Goal: Information Seeking & Learning: Learn about a topic

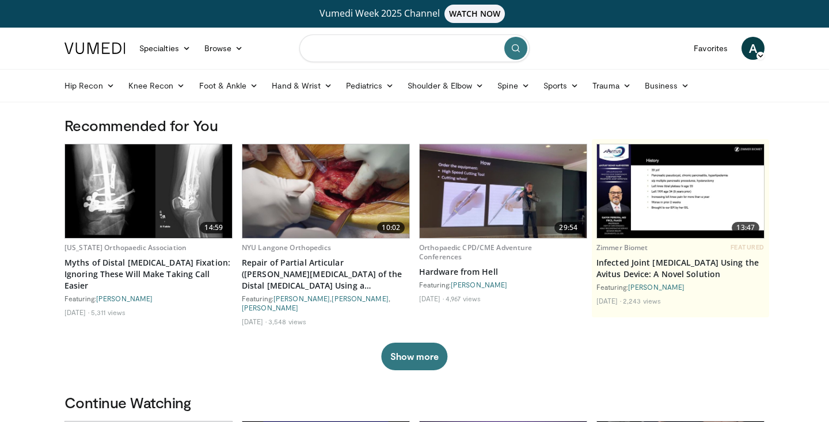
click at [356, 52] on input "Search topics, interventions" at bounding box center [414, 49] width 230 height 28
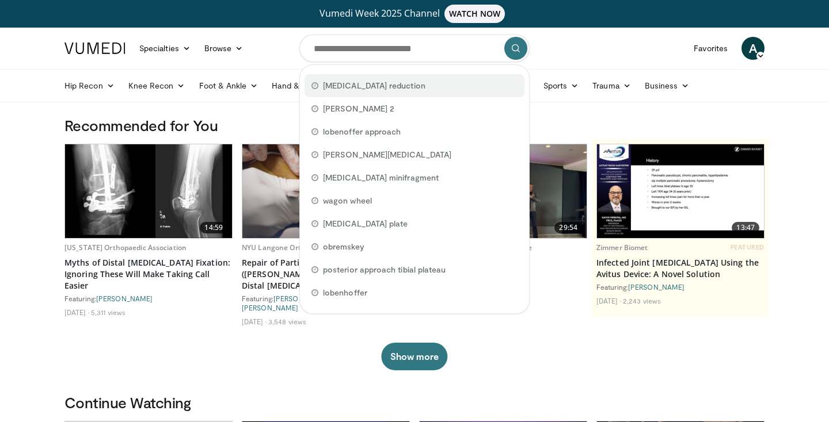
click at [351, 83] on span "[MEDICAL_DATA] reduction" at bounding box center [374, 86] width 102 height 12
type input "**********"
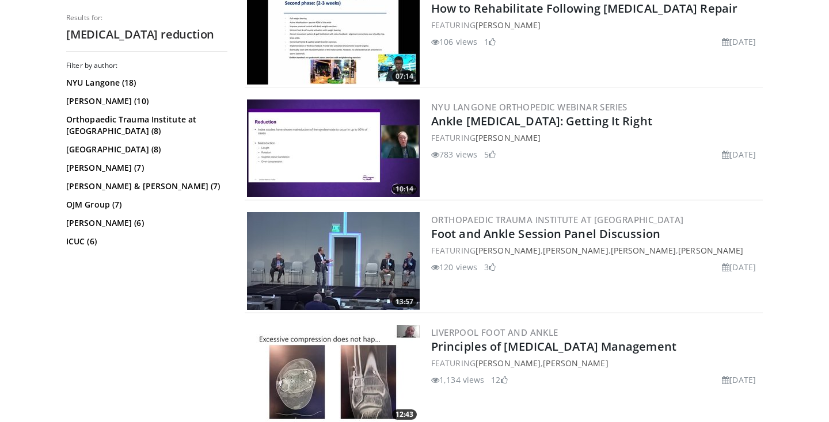
scroll to position [850, 0]
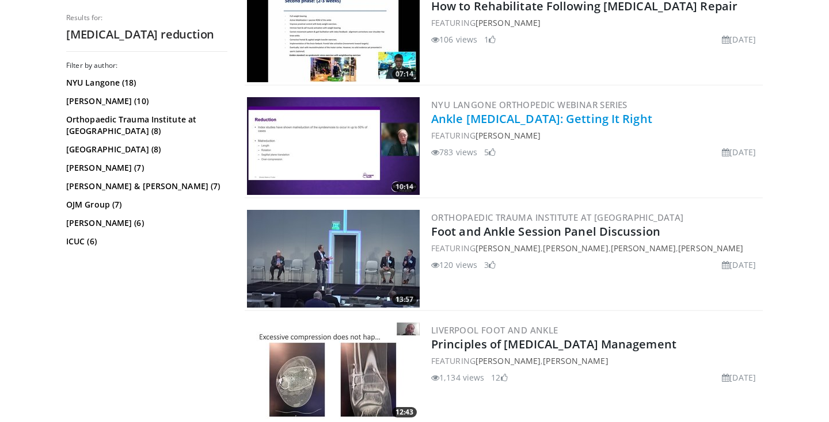
click at [513, 123] on link "Ankle [MEDICAL_DATA]: Getting It Right" at bounding box center [541, 119] width 221 height 16
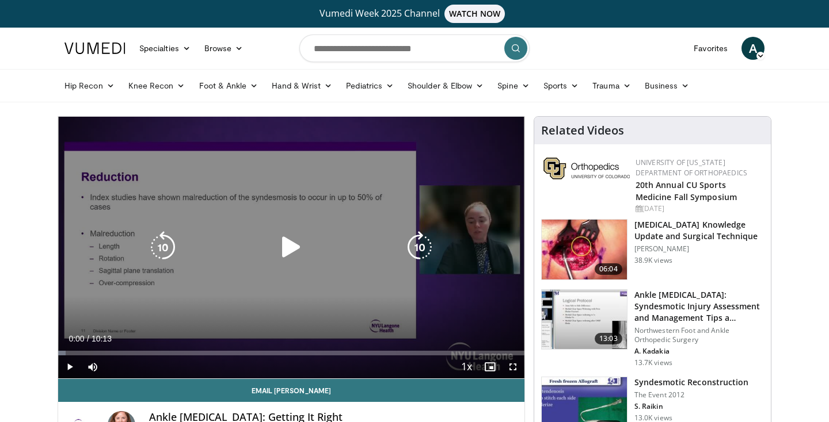
click at [300, 242] on icon "Video Player" at bounding box center [291, 247] width 32 height 32
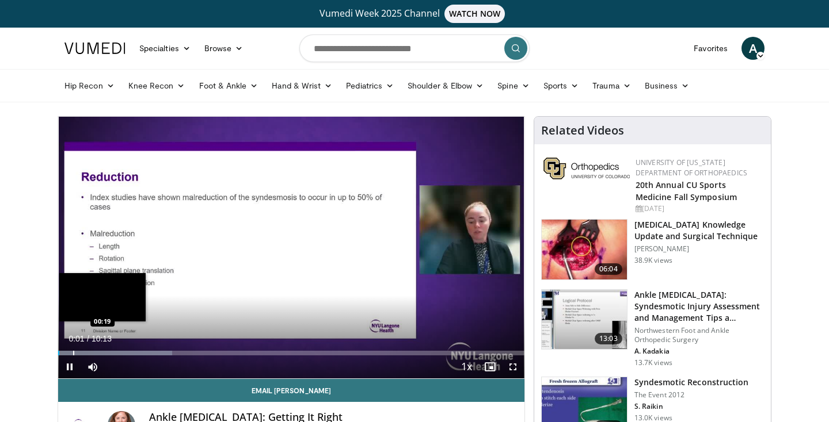
click at [72, 349] on div "Loaded : 24.48% 00:01 00:19" at bounding box center [291, 350] width 466 height 11
click at [82, 353] on div "Progress Bar" at bounding box center [82, 353] width 1 height 5
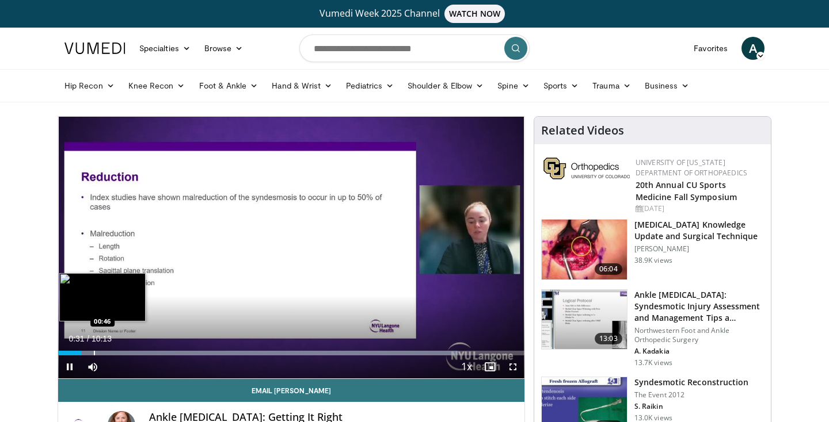
click at [94, 353] on div "Progress Bar" at bounding box center [94, 353] width 1 height 5
click at [105, 353] on div "Progress Bar" at bounding box center [105, 353] width 1 height 5
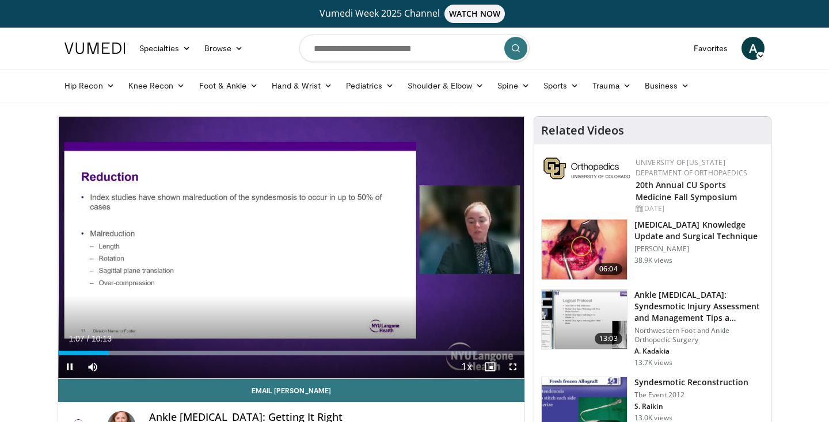
click at [71, 368] on video-js "**********" at bounding box center [291, 248] width 466 height 262
click at [69, 370] on span "Video Player" at bounding box center [69, 367] width 23 height 23
click at [406, 30] on form at bounding box center [414, 48] width 230 height 41
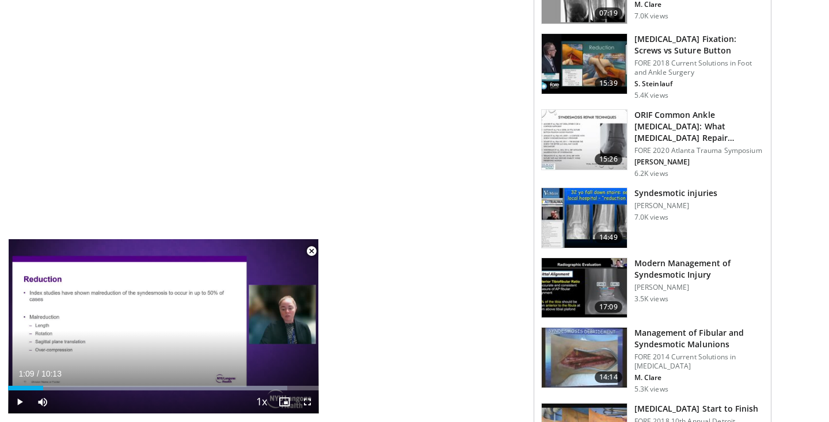
scroll to position [779, 0]
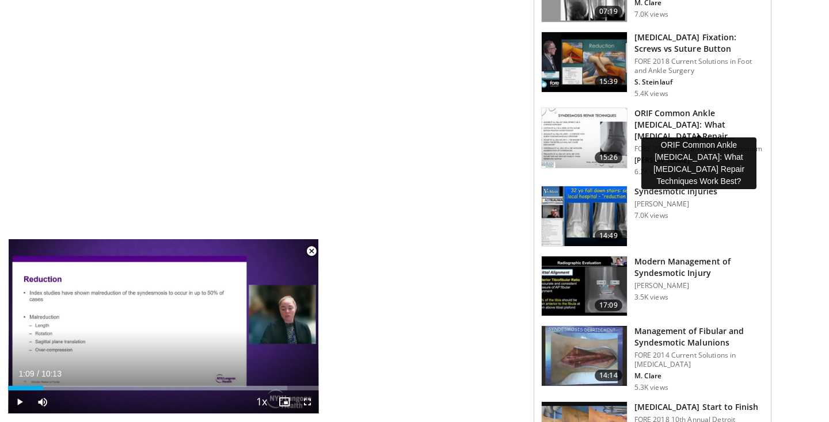
click at [675, 124] on h3 "ORIF Common Ankle [MEDICAL_DATA]: What [MEDICAL_DATA] Repair Techniques Work…" at bounding box center [699, 125] width 130 height 35
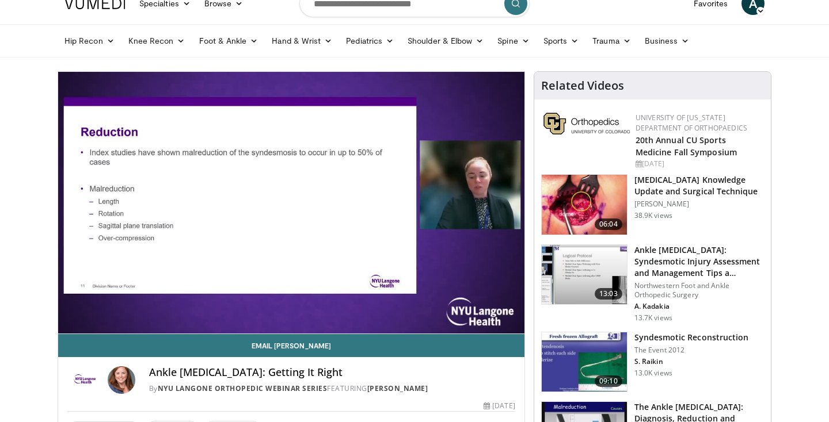
scroll to position [565, 0]
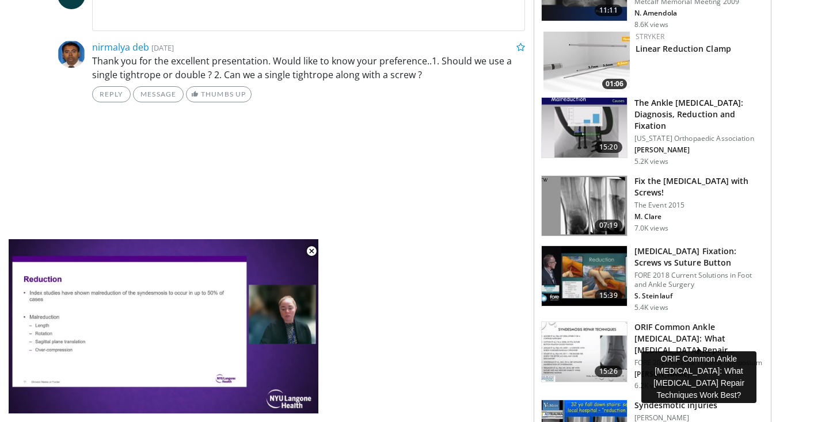
click at [665, 112] on h3 "The Ankle [MEDICAL_DATA]: Diagnosis, Reduction and Fixation" at bounding box center [699, 114] width 130 height 35
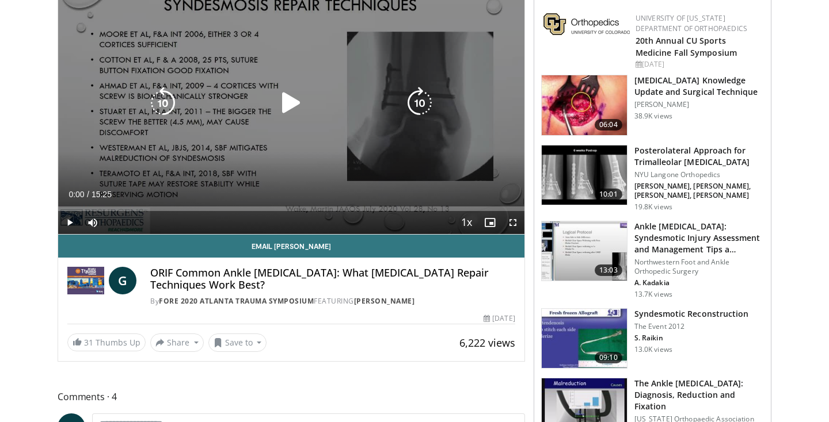
scroll to position [146, 0]
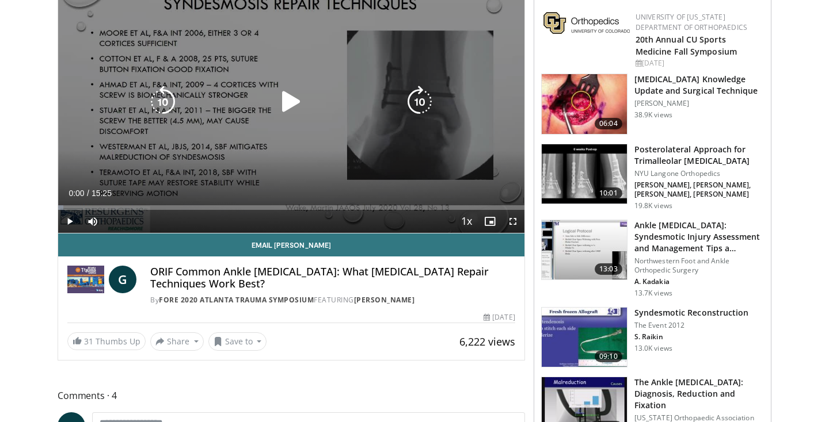
click at [287, 102] on icon "Video Player" at bounding box center [291, 102] width 32 height 32
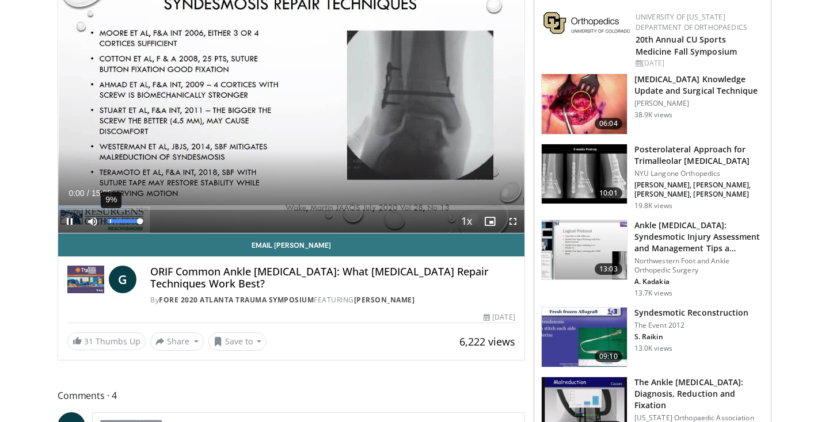
scroll to position [117, 0]
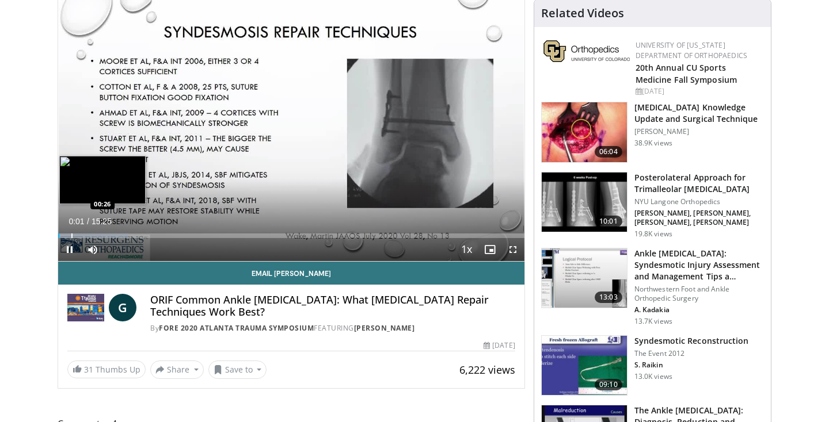
click at [71, 234] on div "Progress Bar" at bounding box center [71, 236] width 1 height 5
click at [67, 234] on div "Progress Bar" at bounding box center [67, 236] width 1 height 5
click at [74, 234] on div "Progress Bar" at bounding box center [74, 236] width 1 height 5
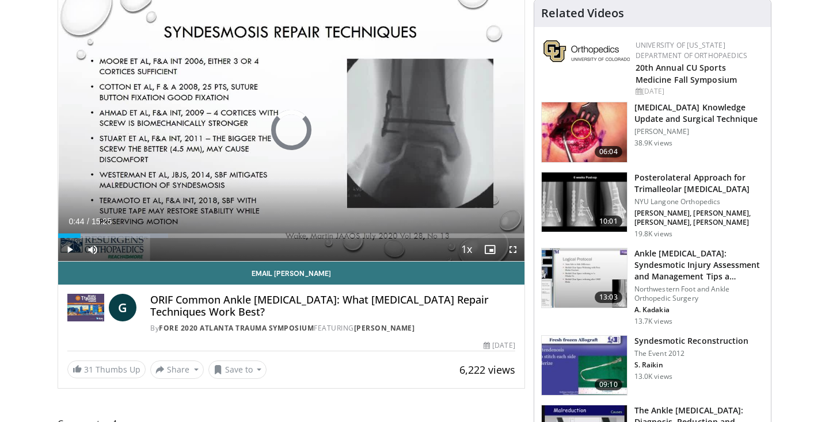
click at [81, 236] on div "Progress Bar" at bounding box center [81, 236] width 1 height 5
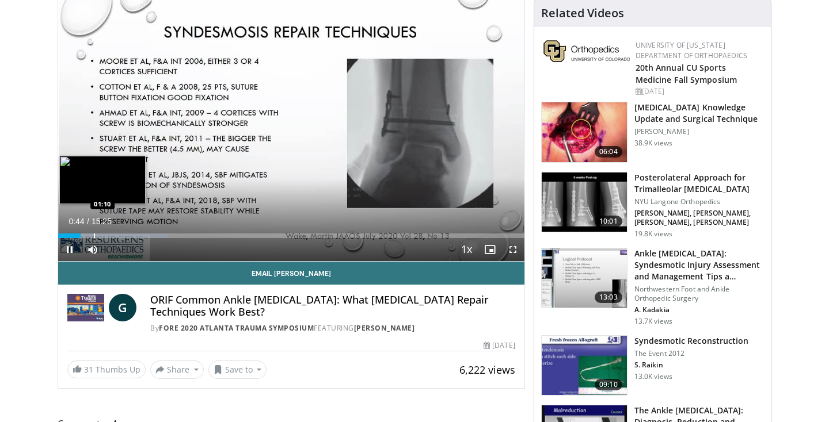
click at [94, 235] on div "Progress Bar" at bounding box center [94, 236] width 1 height 5
click at [103, 235] on div "Progress Bar" at bounding box center [103, 236] width 1 height 5
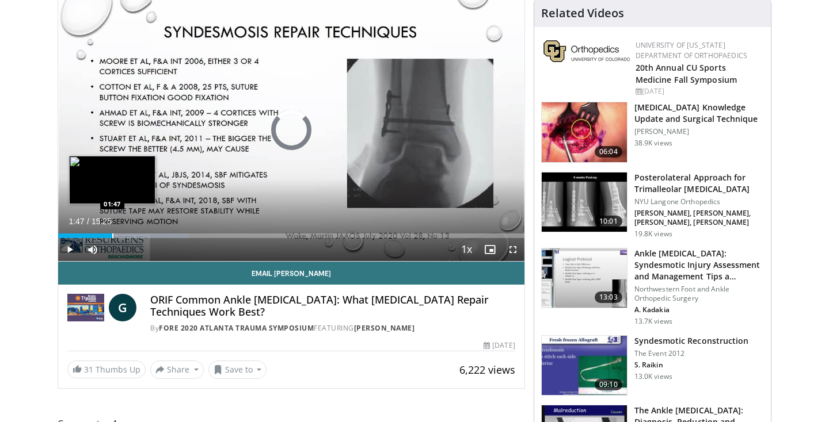
click at [112, 235] on div "Progress Bar" at bounding box center [112, 236] width 1 height 5
click at [107, 235] on div "Progress Bar" at bounding box center [107, 236] width 1 height 5
click at [101, 235] on div "Progress Bar" at bounding box center [101, 236] width 1 height 5
click at [114, 235] on div "Progress Bar" at bounding box center [113, 236] width 1 height 5
click at [123, 234] on div "Progress Bar" at bounding box center [123, 236] width 1 height 5
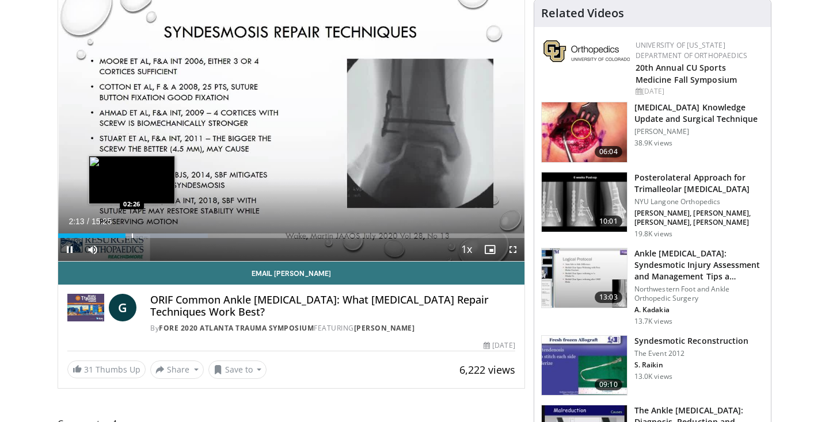
click at [132, 237] on div "Progress Bar" at bounding box center [132, 236] width 1 height 5
click at [145, 236] on div "Progress Bar" at bounding box center [145, 236] width 1 height 5
click at [152, 238] on div "Progress Bar" at bounding box center [152, 236] width 1 height 5
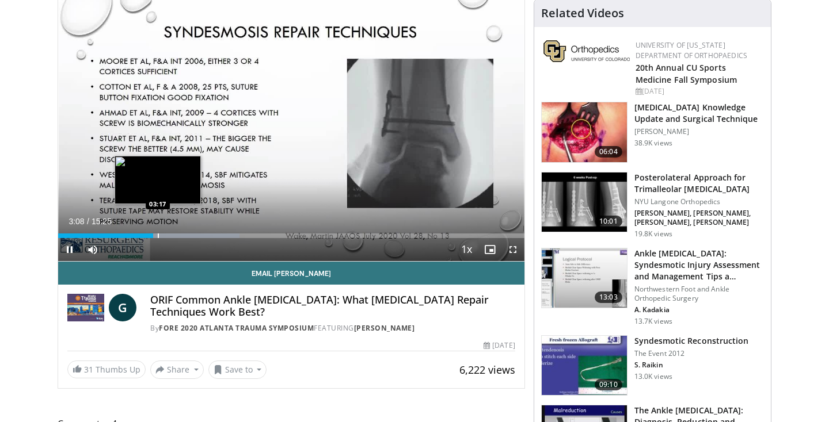
click at [158, 237] on div "Progress Bar" at bounding box center [158, 236] width 1 height 5
click at [170, 236] on div "Progress Bar" at bounding box center [170, 236] width 1 height 5
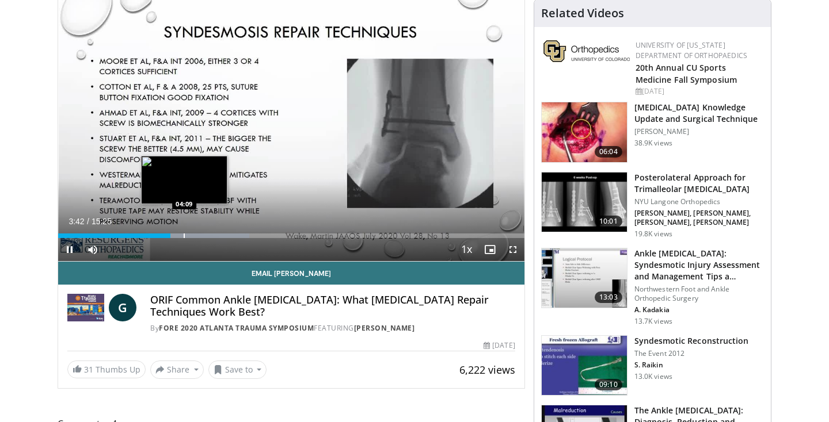
click at [185, 235] on div "Progress Bar" at bounding box center [184, 236] width 1 height 5
click at [193, 237] on div "Progress Bar" at bounding box center [193, 236] width 1 height 5
click at [202, 237] on div "Progress Bar" at bounding box center [202, 236] width 1 height 5
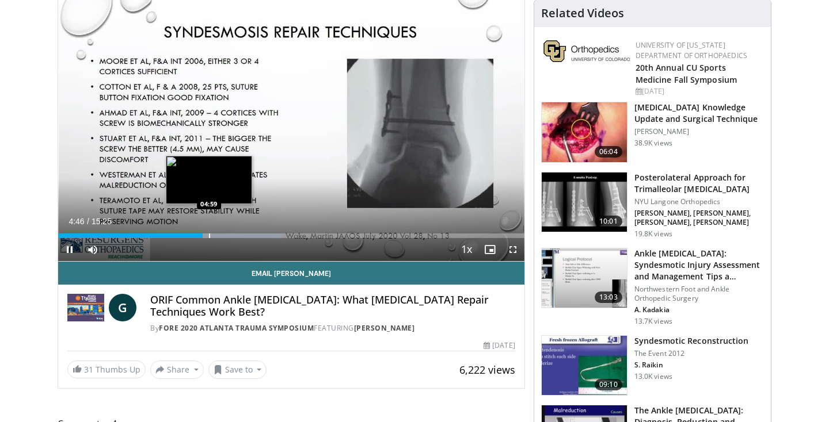
click at [209, 234] on div "Progress Bar" at bounding box center [209, 236] width 1 height 5
click at [219, 234] on div "Progress Bar" at bounding box center [219, 236] width 1 height 5
click at [215, 237] on div "Progress Bar" at bounding box center [215, 236] width 1 height 5
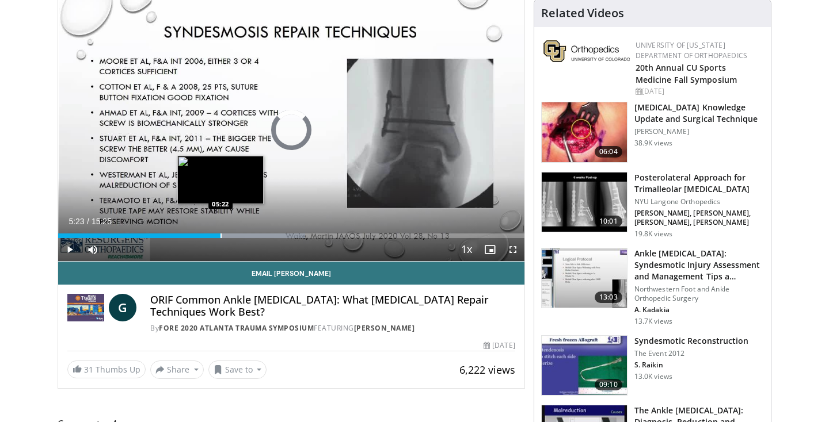
click at [221, 235] on div "Progress Bar" at bounding box center [220, 236] width 1 height 5
click at [231, 237] on div "Progress Bar" at bounding box center [231, 236] width 1 height 5
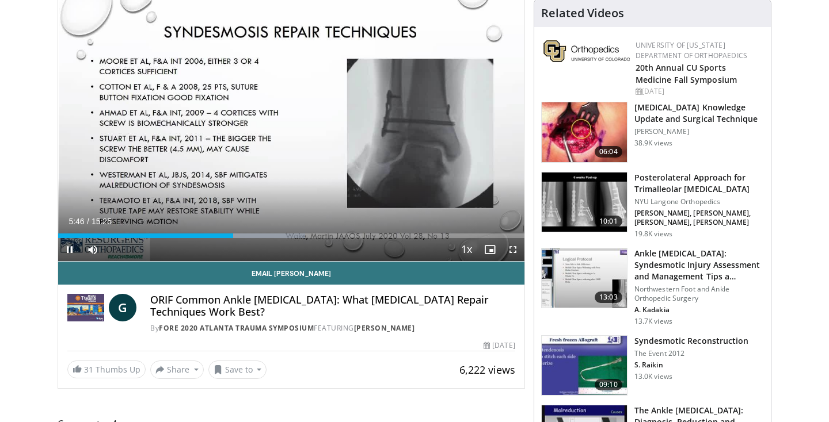
click at [70, 255] on span "Video Player" at bounding box center [69, 249] width 23 height 23
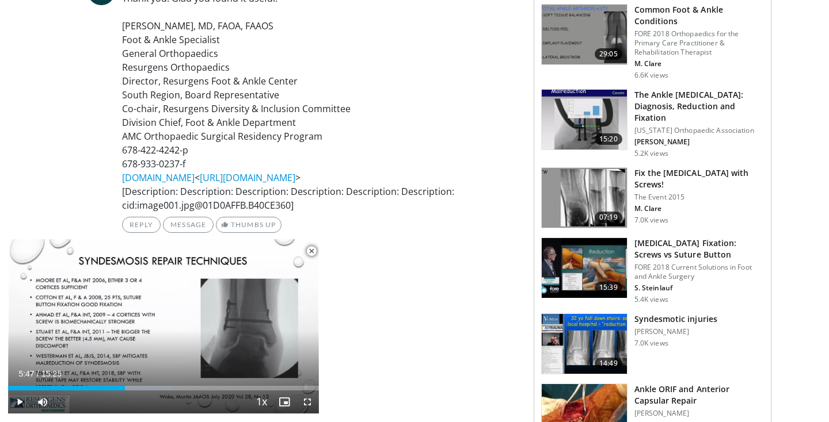
scroll to position [1144, 0]
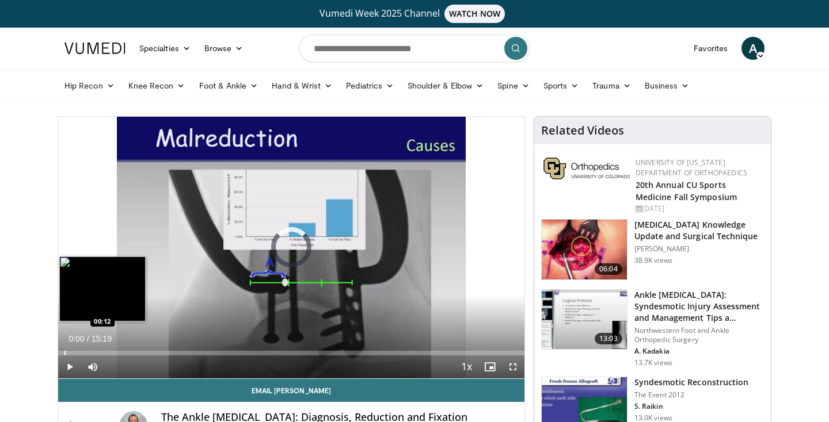
click at [64, 351] on div "Progress Bar" at bounding box center [64, 353] width 1 height 5
click at [73, 352] on div "Progress Bar" at bounding box center [71, 353] width 1 height 5
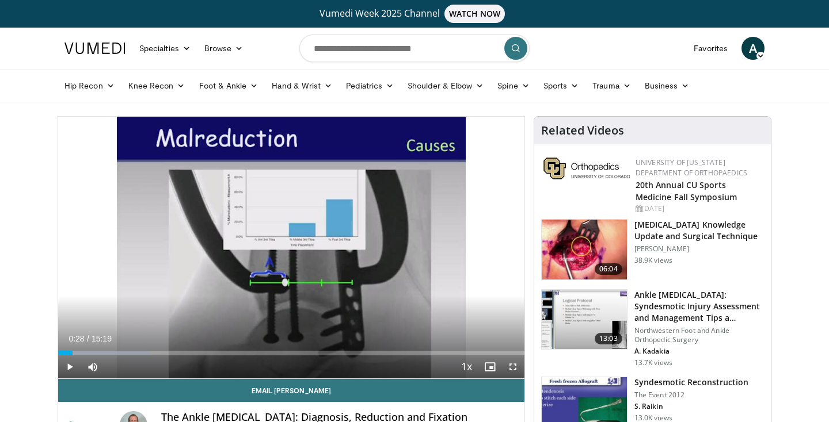
click at [69, 368] on span "Video Player" at bounding box center [69, 367] width 23 height 23
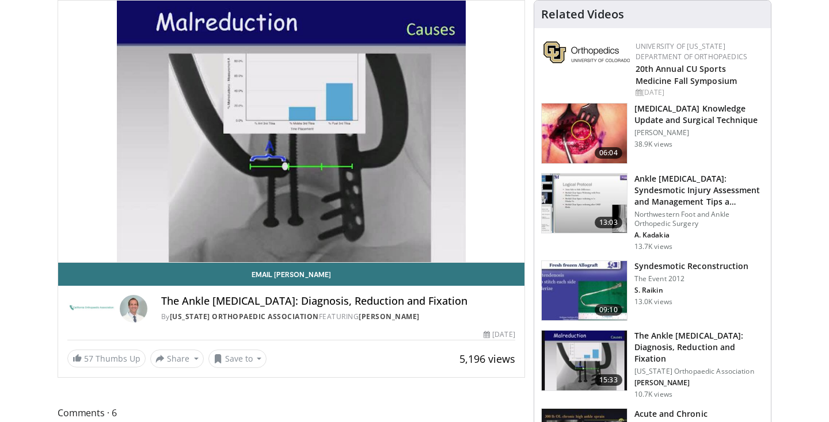
scroll to position [116, 0]
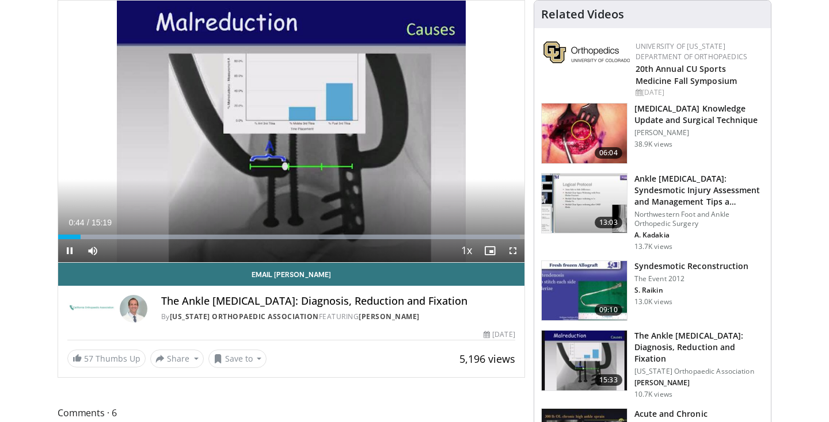
click at [69, 249] on span "Video Player" at bounding box center [69, 250] width 23 height 23
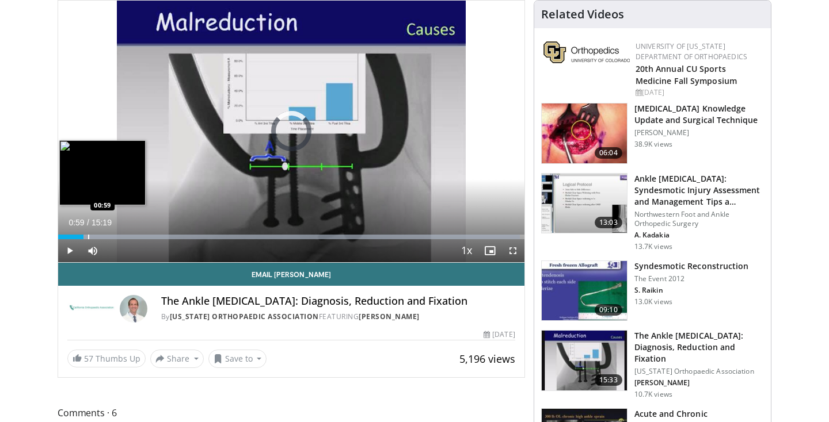
click at [88, 235] on div "Progress Bar" at bounding box center [88, 237] width 1 height 5
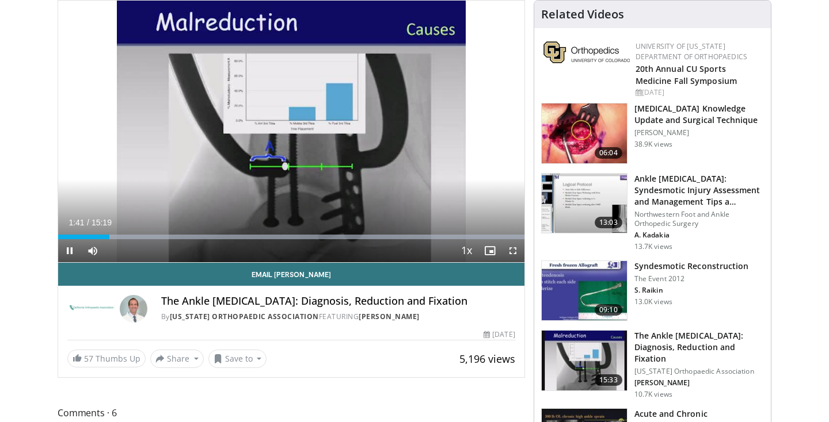
click at [70, 250] on span "Video Player" at bounding box center [69, 250] width 23 height 23
click at [66, 256] on span "Video Player" at bounding box center [69, 250] width 23 height 23
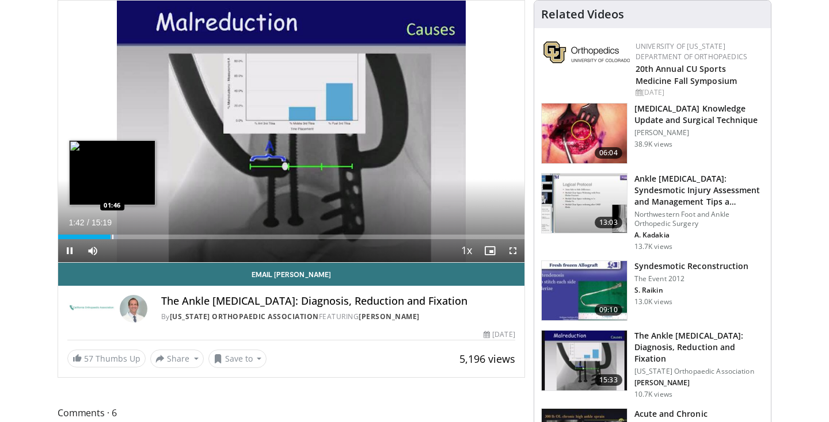
click at [112, 236] on div "Progress Bar" at bounding box center [112, 237] width 1 height 5
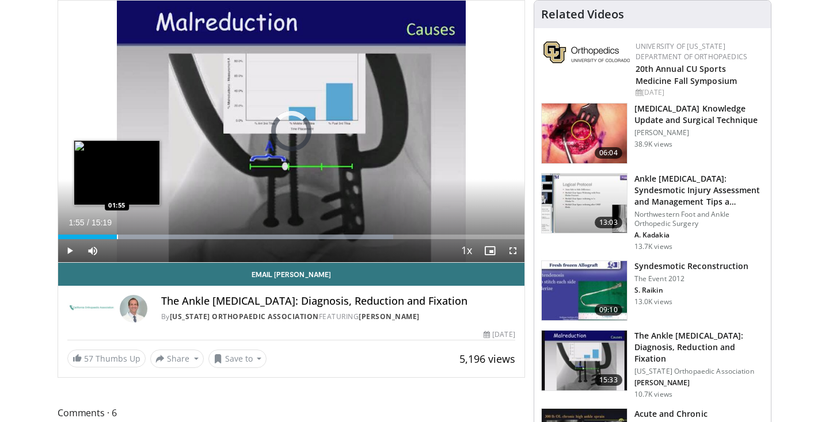
click at [117, 236] on div "Progress Bar" at bounding box center [117, 237] width 1 height 5
click at [121, 236] on div "Progress Bar" at bounding box center [121, 237] width 1 height 5
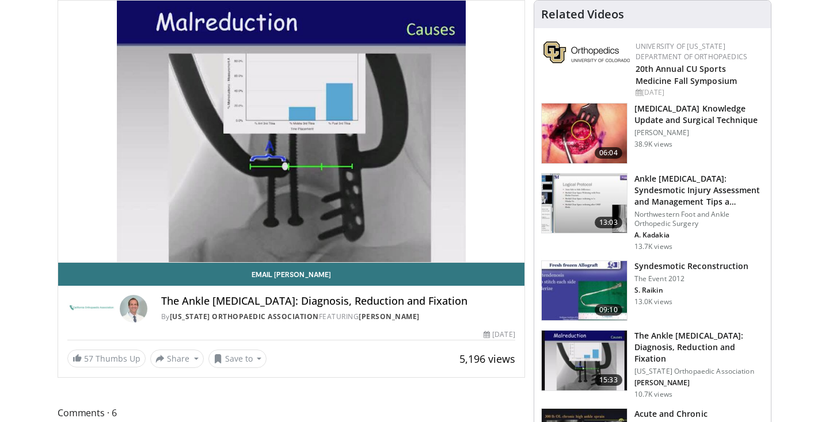
click at [130, 237] on div "10 seconds Tap to unmute" at bounding box center [291, 132] width 466 height 262
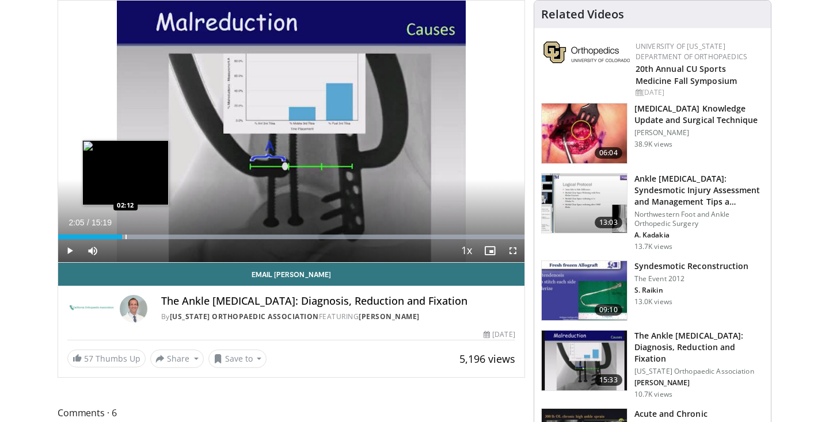
click at [125, 237] on div "Progress Bar" at bounding box center [125, 237] width 1 height 5
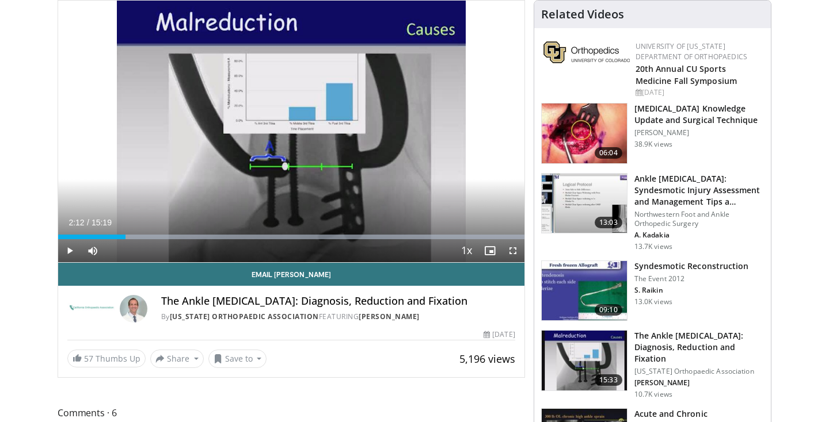
click at [68, 248] on span "Video Player" at bounding box center [69, 250] width 23 height 23
click at [66, 250] on span "Video Player" at bounding box center [69, 250] width 23 height 23
click at [75, 253] on span "Video Player" at bounding box center [69, 250] width 23 height 23
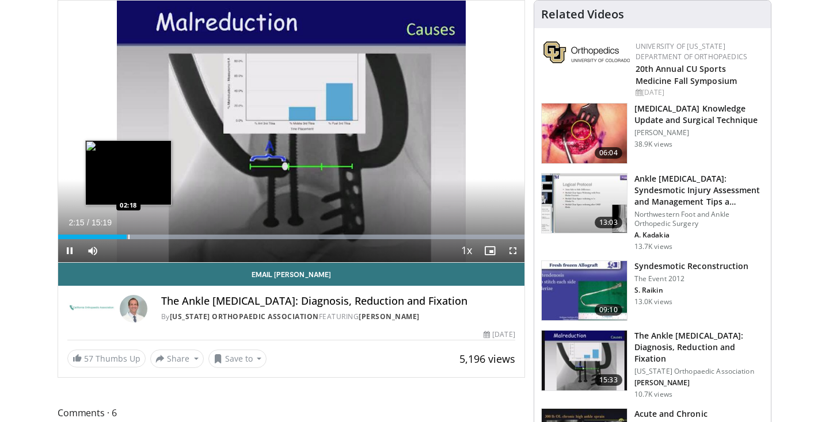
click at [128, 235] on div "Progress Bar" at bounding box center [314, 237] width 420 height 5
click at [132, 235] on div "Progress Bar" at bounding box center [132, 237] width 1 height 5
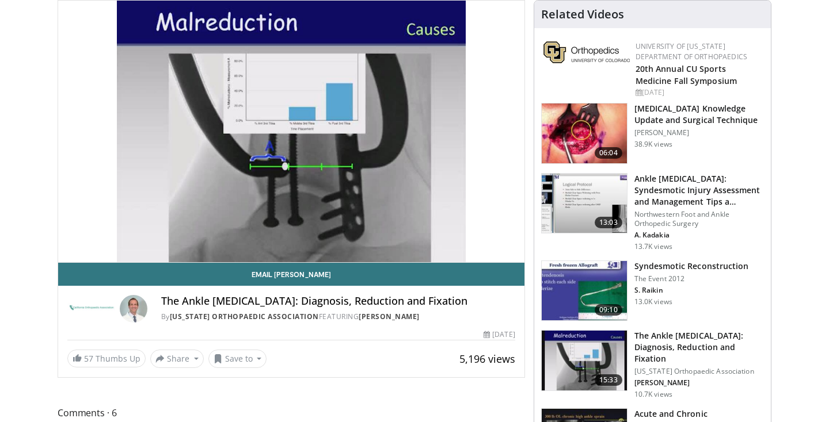
click at [142, 237] on video-js "**********" at bounding box center [291, 132] width 466 height 262
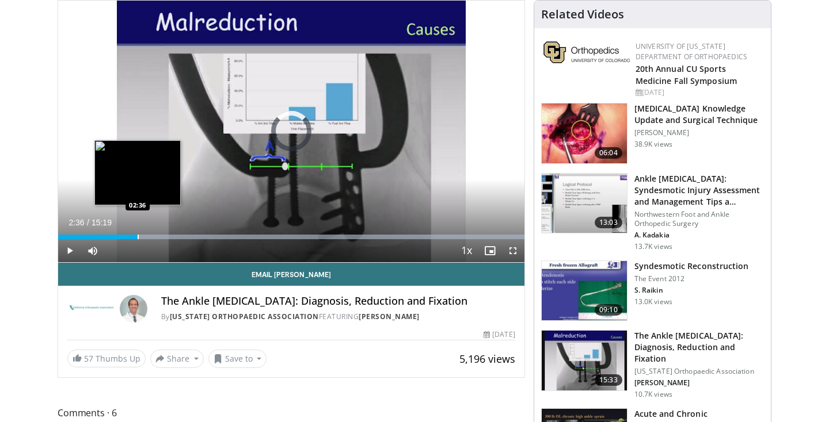
click at [138, 238] on div "Progress Bar" at bounding box center [138, 237] width 1 height 5
click at [144, 237] on div "Progress Bar" at bounding box center [144, 237] width 1 height 5
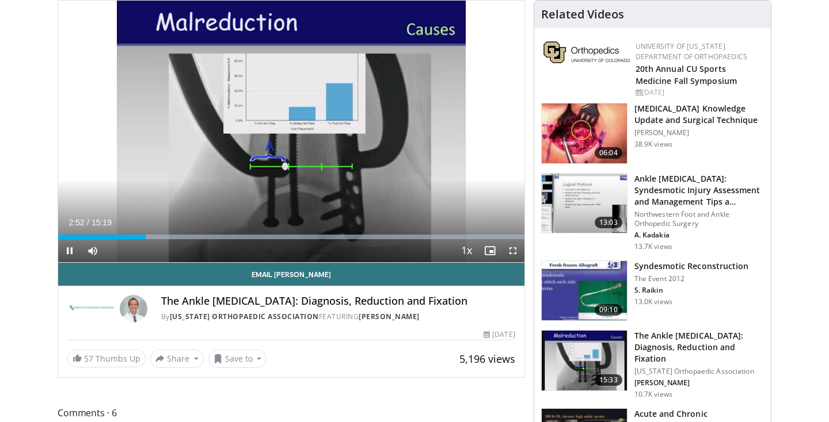
click at [67, 254] on span "Video Player" at bounding box center [69, 250] width 23 height 23
click at [64, 245] on span "Video Player" at bounding box center [69, 250] width 23 height 23
click at [69, 254] on span "Video Player" at bounding box center [69, 250] width 23 height 23
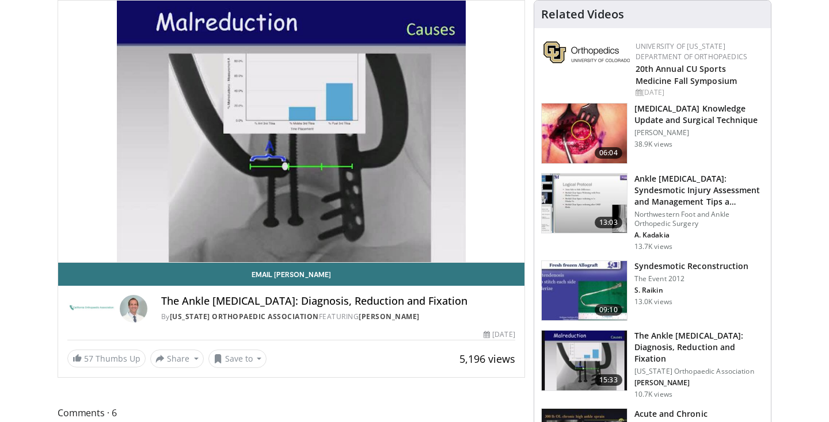
click at [70, 253] on video-js "**********" at bounding box center [291, 132] width 466 height 262
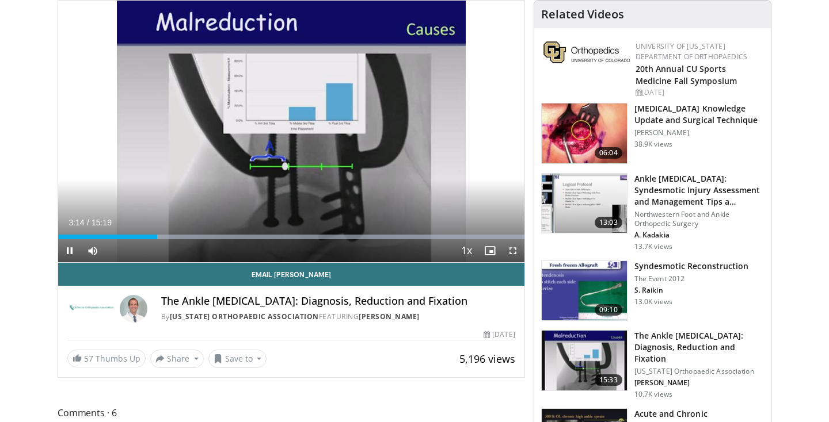
click at [70, 252] on span "Video Player" at bounding box center [69, 250] width 23 height 23
click at [66, 249] on span "Video Player" at bounding box center [69, 250] width 23 height 23
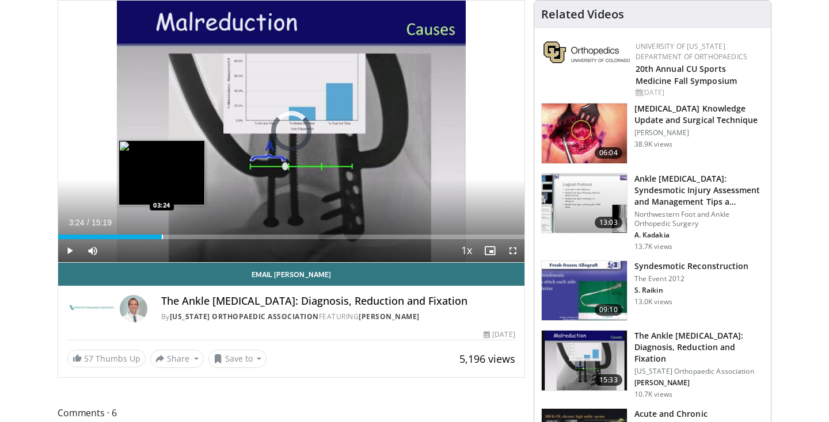
click at [162, 235] on div "Progress Bar" at bounding box center [162, 237] width 1 height 5
click at [167, 236] on div "Progress Bar" at bounding box center [167, 237] width 1 height 5
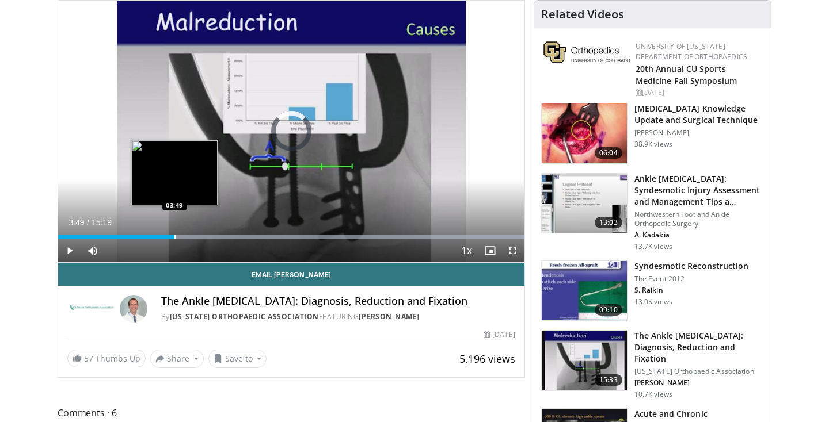
click at [174, 236] on div "Progress Bar" at bounding box center [174, 237] width 1 height 5
click at [186, 235] on div "Progress Bar" at bounding box center [186, 237] width 1 height 5
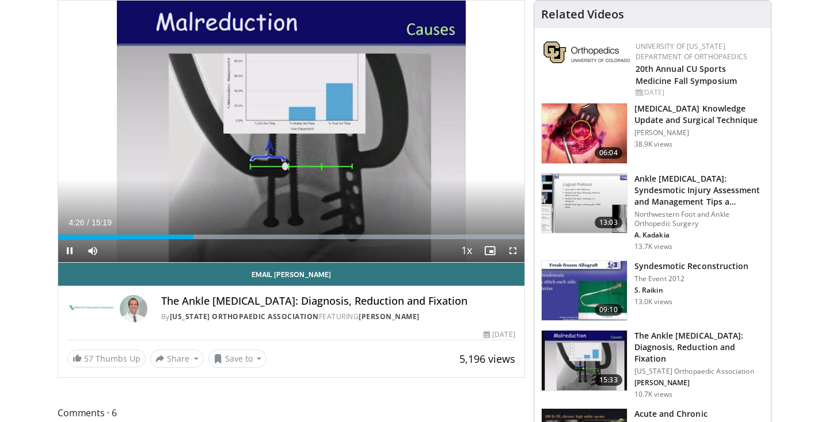
click at [74, 251] on span "Video Player" at bounding box center [69, 250] width 23 height 23
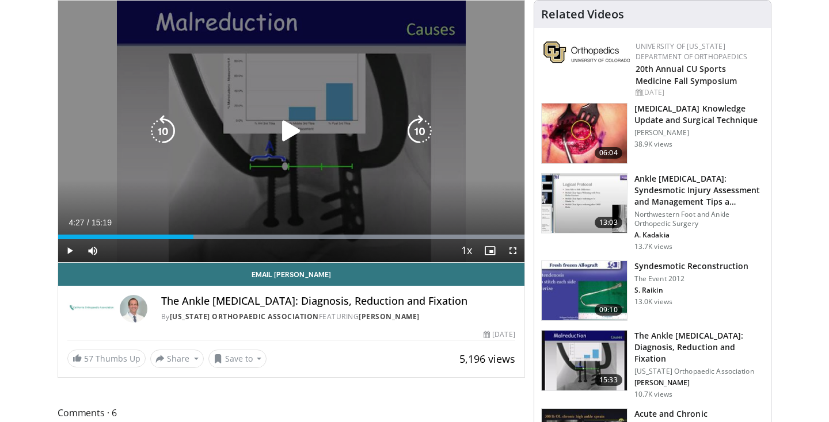
click at [282, 130] on icon "Video Player" at bounding box center [291, 131] width 32 height 32
click at [291, 132] on icon "Video Player" at bounding box center [291, 131] width 32 height 32
